Goal: Navigation & Orientation: Find specific page/section

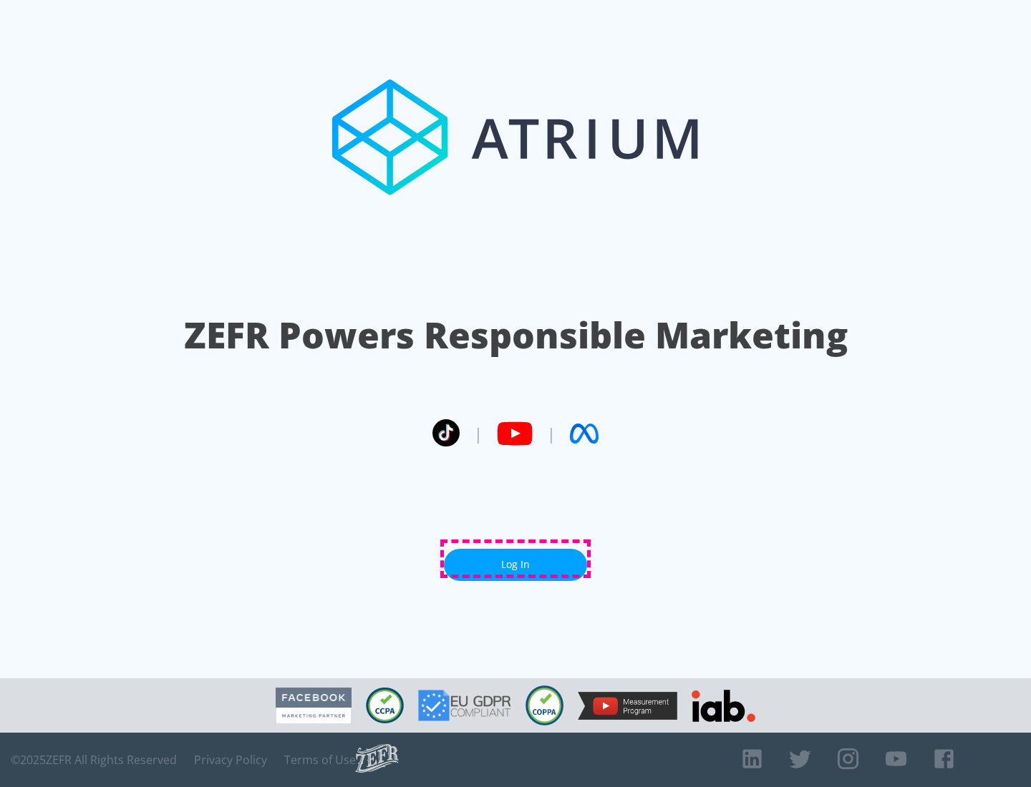
click at [515, 559] on link "Log In" at bounding box center [515, 565] width 143 height 32
